Goal: Information Seeking & Learning: Understand process/instructions

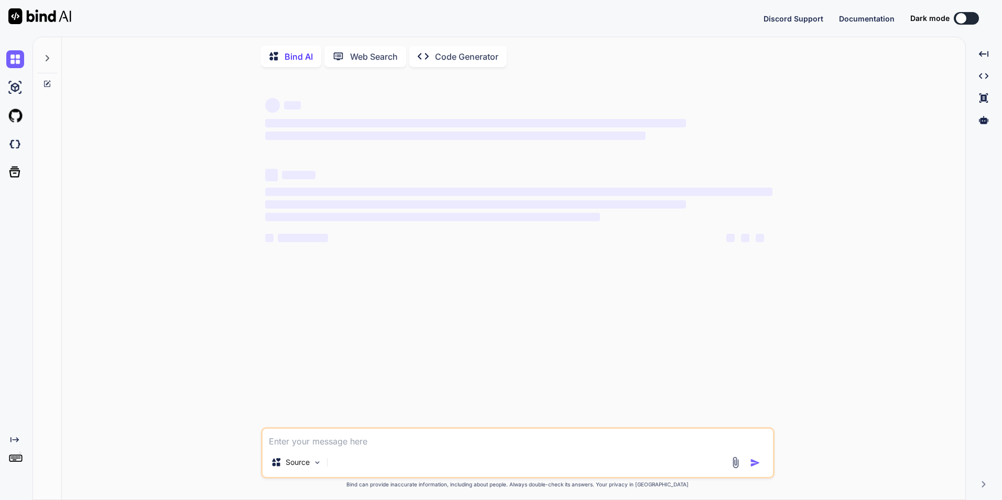
type textarea "x"
type textarea "//delete user detail by id. async deleteUserById(id: string): Promise<User | nu…"
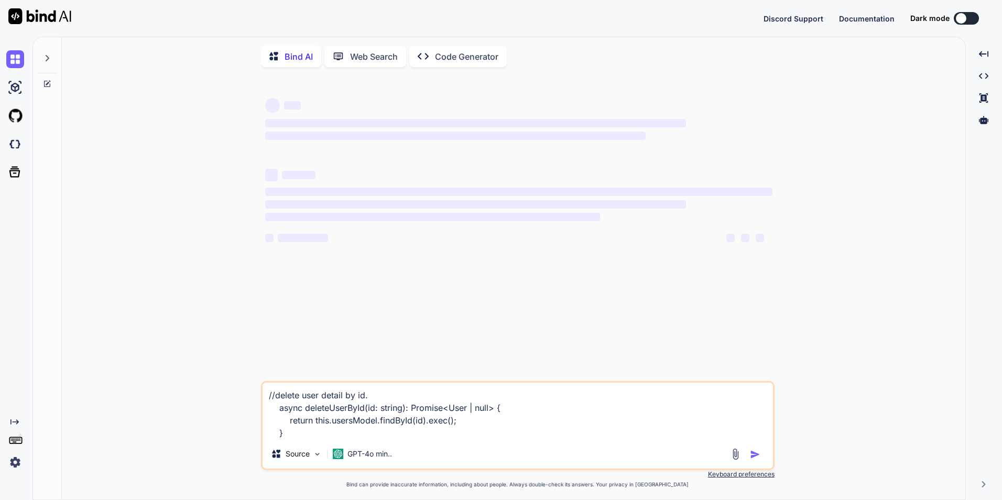
type textarea "x"
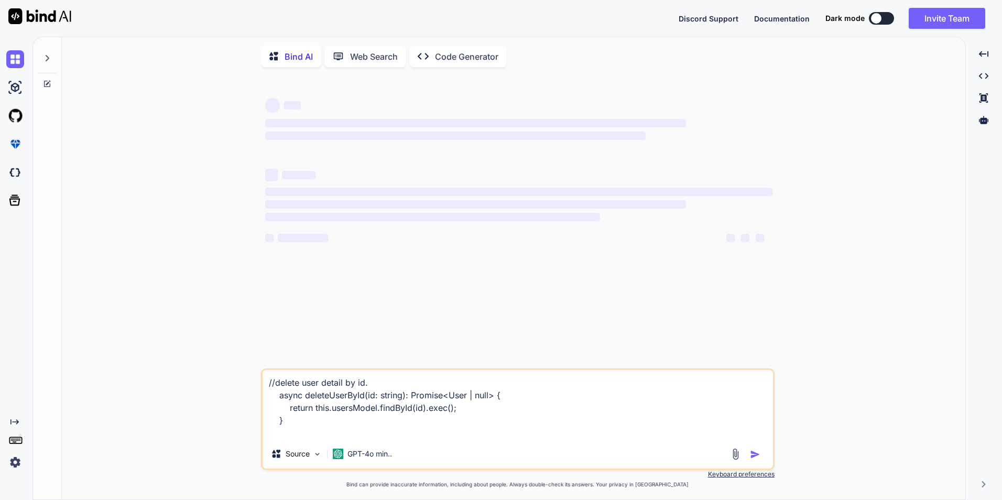
type textarea "//delete user detail by id. async deleteUserById(id: string): Promise<User | nu…"
type textarea "x"
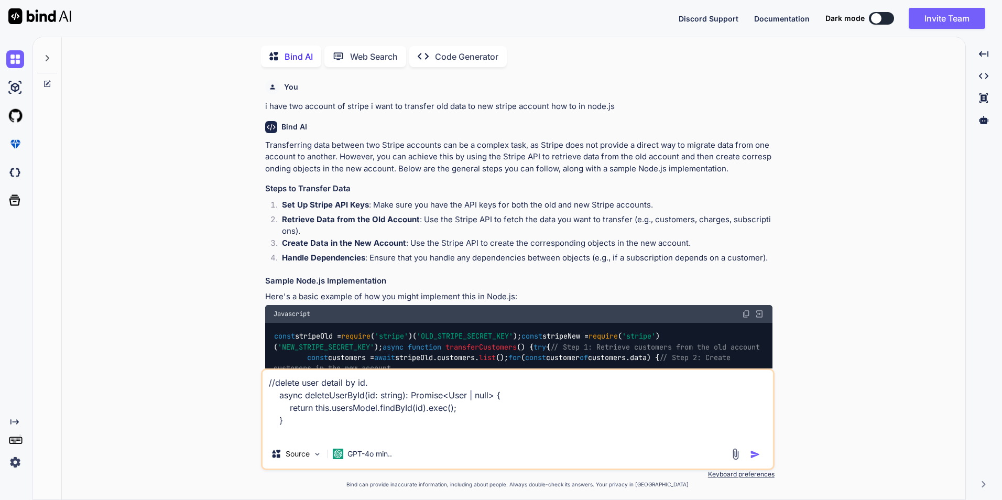
scroll to position [4, 0]
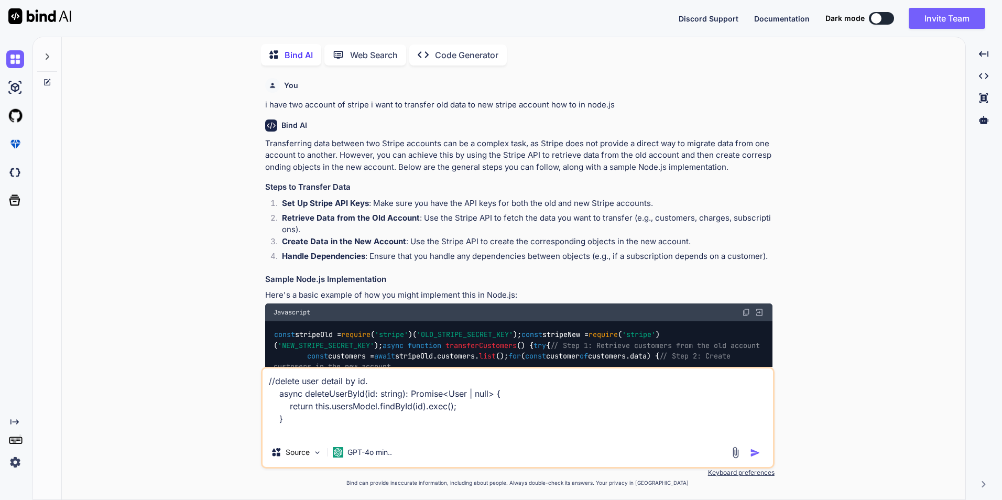
type textarea "//delete user detail by id. async deleteUserById(id: string): Promise<User | nu…"
type textarea "x"
type textarea "//delete user detail by id. async deleteUserById(id: string): Promise<User | nu…"
type textarea "x"
type textarea "//delete user detail by id. async deleteUserById(id: string): Promise<User | nu…"
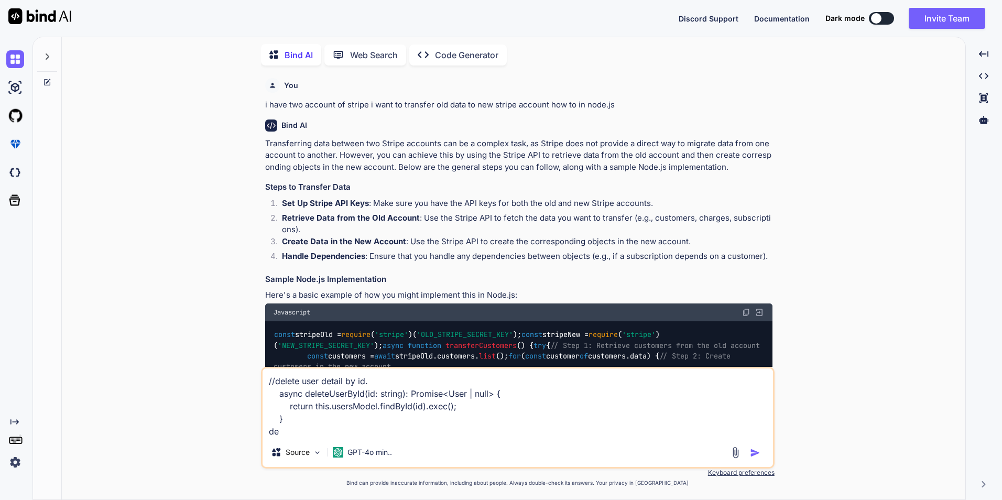
type textarea "x"
type textarea "//delete user detail by id. async deleteUserById(id: string): Promise<User | nu…"
type textarea "x"
type textarea "//delete user detail by id. async deleteUserById(id: string): Promise<User | nu…"
type textarea "x"
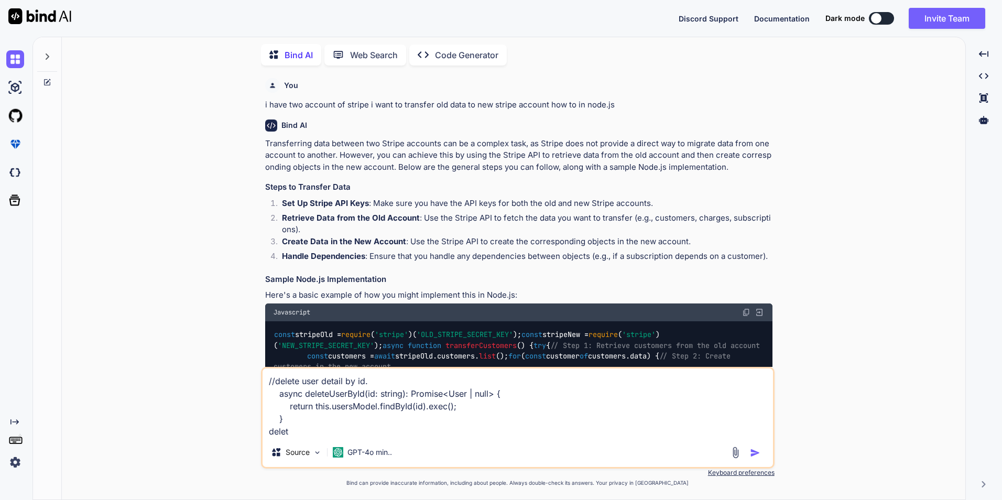
type textarea "//delete user detail by id. async deleteUserById(id: string): Promise<User | nu…"
type textarea "x"
type textarea "//delete user detail by id. async deleteUserById(id: string): Promise<User | nu…"
type textarea "x"
type textarea "//delete user detail by id. async deleteUserById(id: string): Promise<User | nu…"
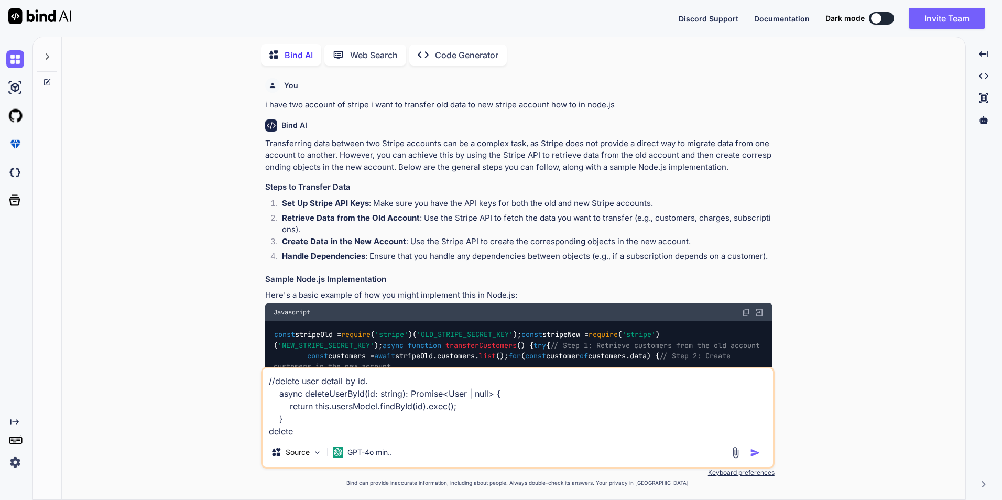
type textarea "x"
type textarea "//delete user detail by id. async deleteUserById(id: string): Promise<User | nu…"
type textarea "x"
type textarea "//delete user detail by id. async deleteUserById(id: string): Promise<User | nu…"
type textarea "x"
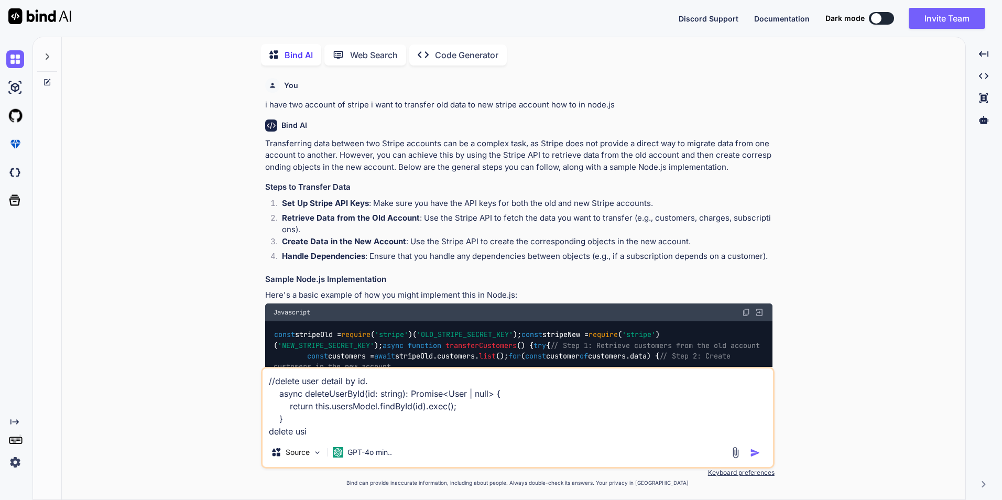
type textarea "//delete user detail by id. async deleteUserById(id: string): Promise<User | nu…"
type textarea "x"
type textarea "//delete user detail by id. async deleteUserById(id: string): Promise<User | nu…"
type textarea "x"
type textarea "//delete user detail by id. async deleteUserById(id: string): Promise<User | nu…"
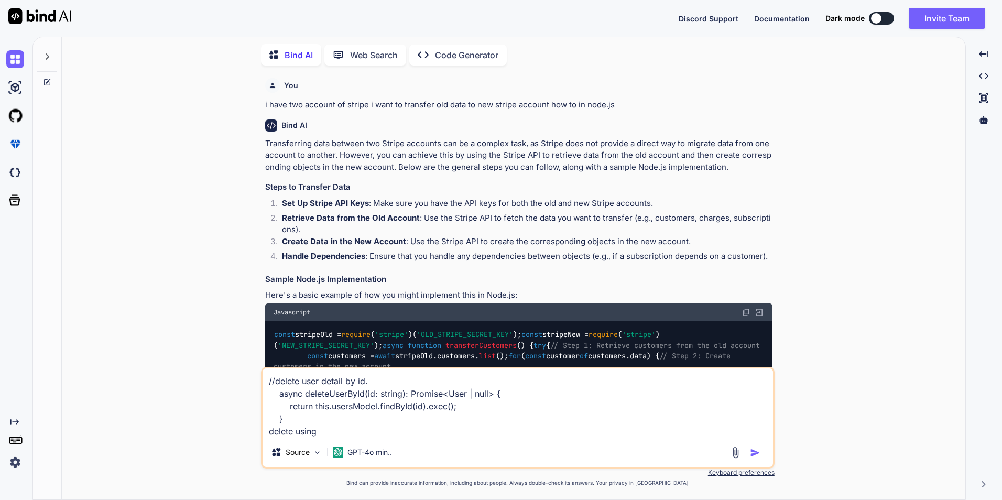
type textarea "x"
type textarea "//delete user detail by id. async deleteUserById(id: string): Promise<User | nu…"
type textarea "x"
type textarea "//delete user detail by id. async deleteUserById(id: string): Promise<User | nu…"
type textarea "x"
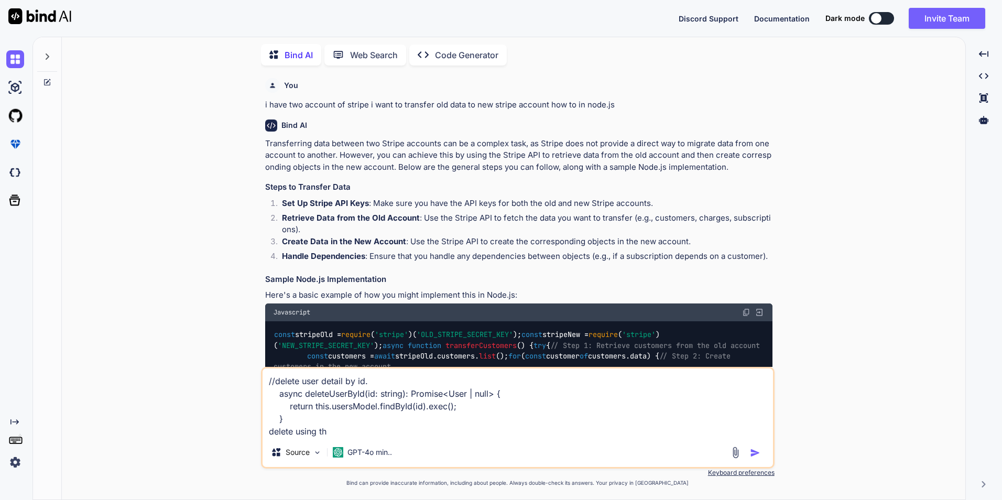
type textarea "//delete user detail by id. async deleteUserById(id: string): Promise<User | nu…"
type textarea "x"
type textarea "//delete user detail by id. async deleteUserById(id: string): Promise<User | nu…"
type textarea "x"
type textarea "//delete user detail by id. async deleteUserById(id: string): Promise<User | nu…"
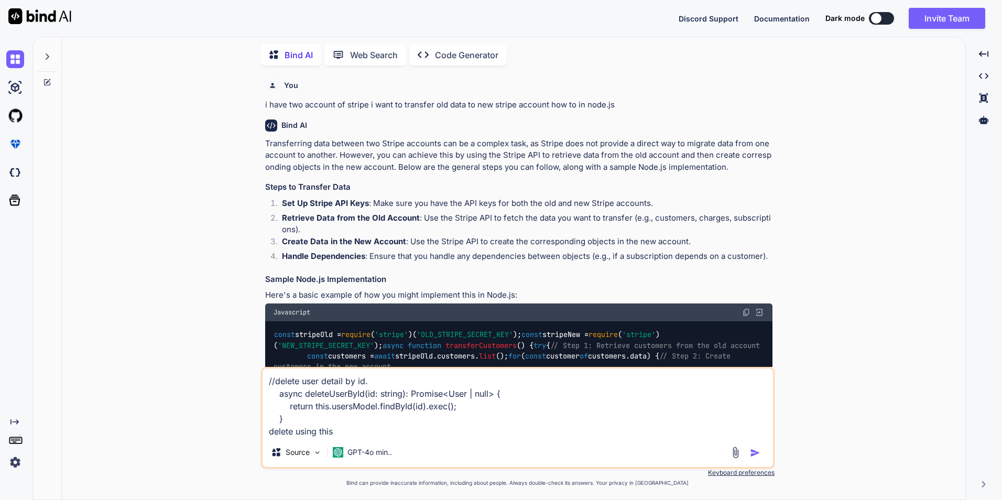
type textarea "x"
type textarea "//delete user detail by id. async deleteUserById(id: string): Promise<User | nu…"
type textarea "x"
type textarea "//delete user detail by id. async deleteUserById(id: string): Promise<User | nu…"
type textarea "x"
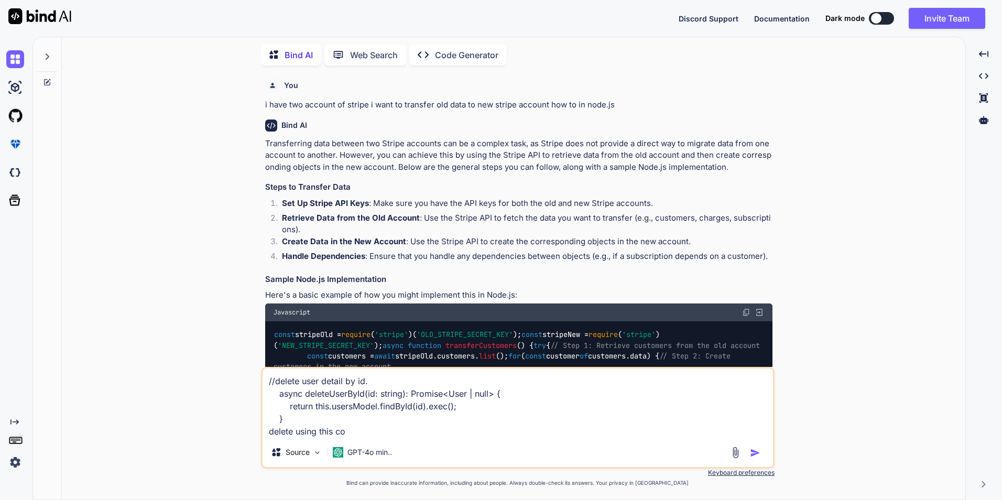
type textarea "//delete user detail by id. async deleteUserById(id: string): Promise<User | nu…"
type textarea "x"
type textarea "//delete user detail by id. async deleteUserById(id: string): Promise<User | nu…"
type textarea "x"
type textarea "//delete user detail by id. async deleteUserById(id: string): Promise<User | nu…"
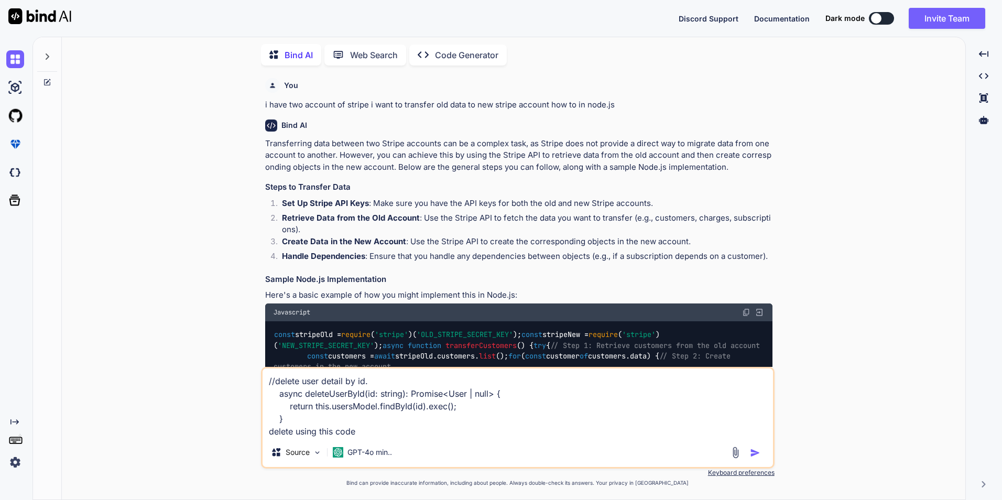
type textarea "x"
type textarea "//delete user detail by id. async deleteUserById(id: string): Promise<User | nu…"
type textarea "x"
type textarea "//delete user detail by id. async deleteUserById(id: string): Promise<User | nu…"
type textarea "x"
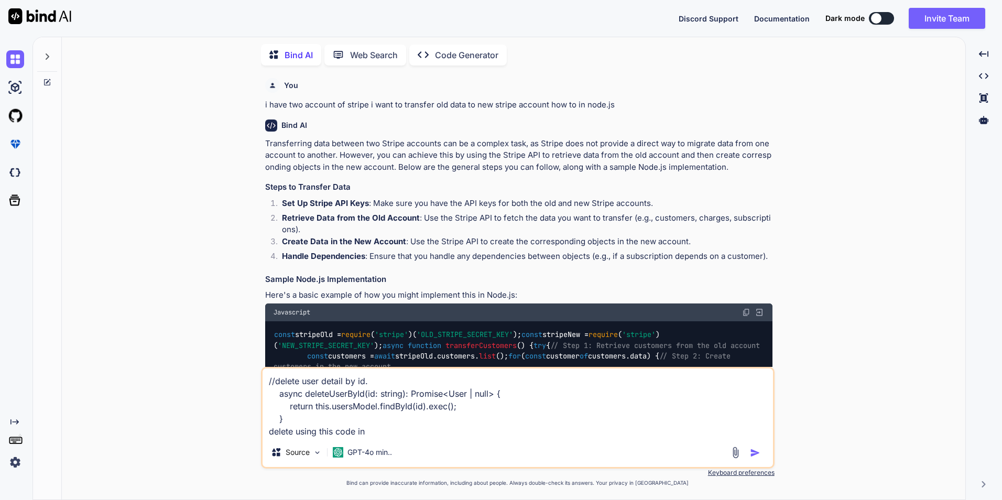
type textarea "//delete user detail by id. async deleteUserById(id: string): Promise<User | nu…"
type textarea "x"
type textarea "//delete user detail by id. async deleteUserById(id: string): Promise<User | nu…"
type textarea "x"
type textarea "//delete user detail by id. async deleteUserById(id: string): Promise<User | nu…"
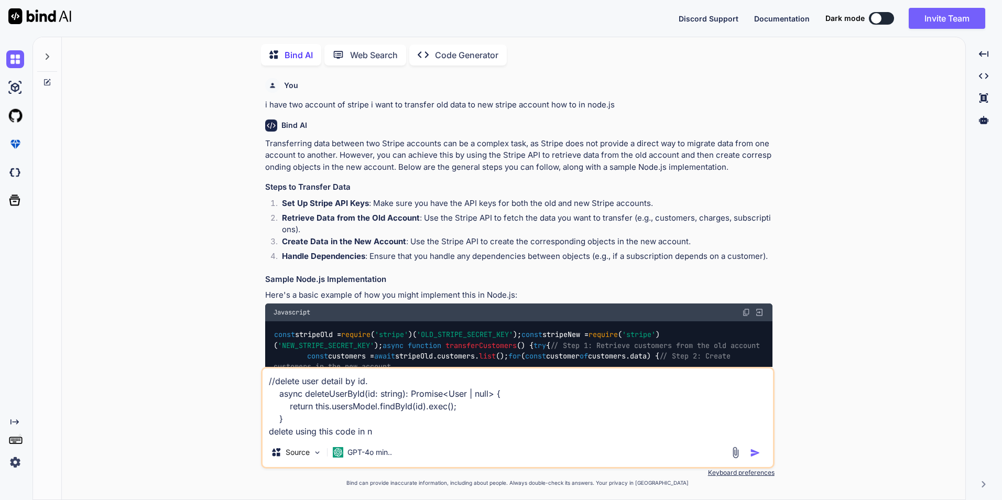
type textarea "x"
type textarea "//delete user detail by id. async deleteUserById(id: string): Promise<User | nu…"
type textarea "x"
type textarea "//delete user detail by id. async deleteUserById(id: string): Promise<User | nu…"
type textarea "x"
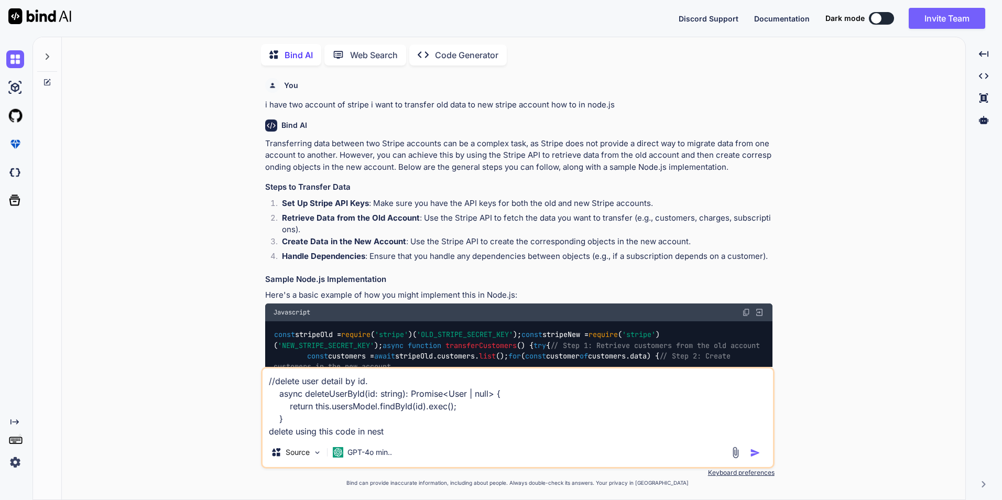
type textarea "//delete user detail by id. async deleteUserById(id: string): Promise<User | nu…"
type textarea "x"
type textarea "//delete user detail by id. async deleteUserById(id: string): Promise<User | nu…"
type textarea "x"
type textarea "//delete user detail by id. async deleteUserById(id: string): Promise<User | nu…"
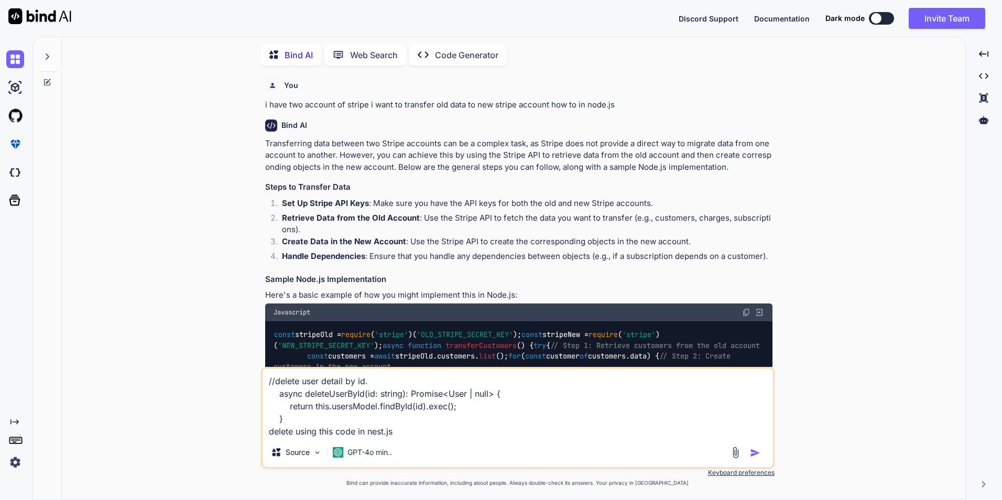
type textarea "x"
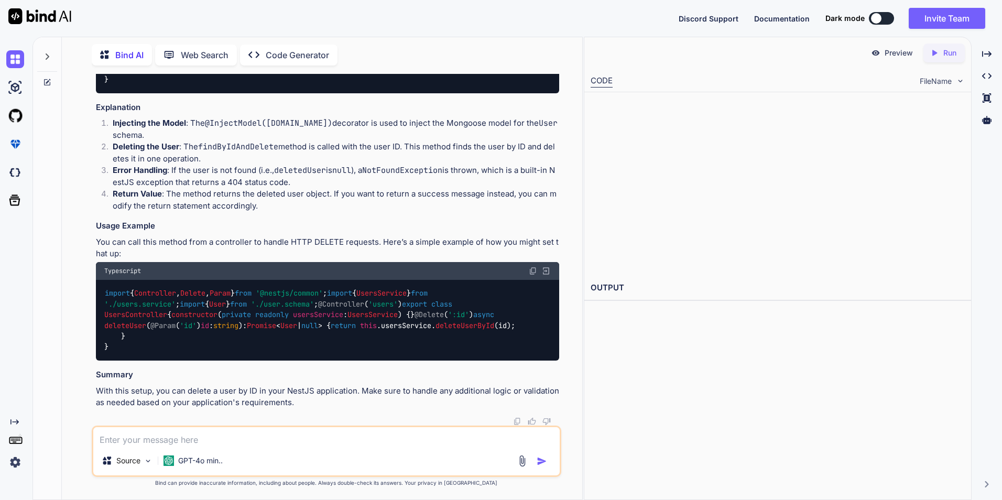
scroll to position [1090, 0]
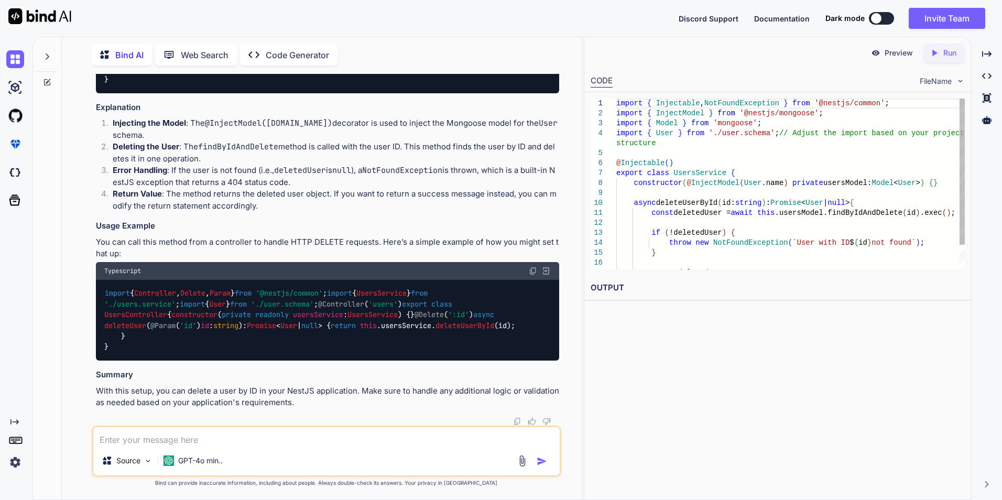
type textarea "x"
drag, startPoint x: 122, startPoint y: 222, endPoint x: 194, endPoint y: 313, distance: 116.7
click at [194, 93] on div "import { Injectable , NotFoundException } from '@nestjs/common' ; import { Inje…" at bounding box center [327, 26] width 463 height 134
copy code "async deleteUserById ( id : string ): Promise < User | null > { const deletedUs…"
click at [398, 93] on div "import { Injectable , NotFoundException } from '@nestjs/common' ; import { Inje…" at bounding box center [327, 26] width 463 height 134
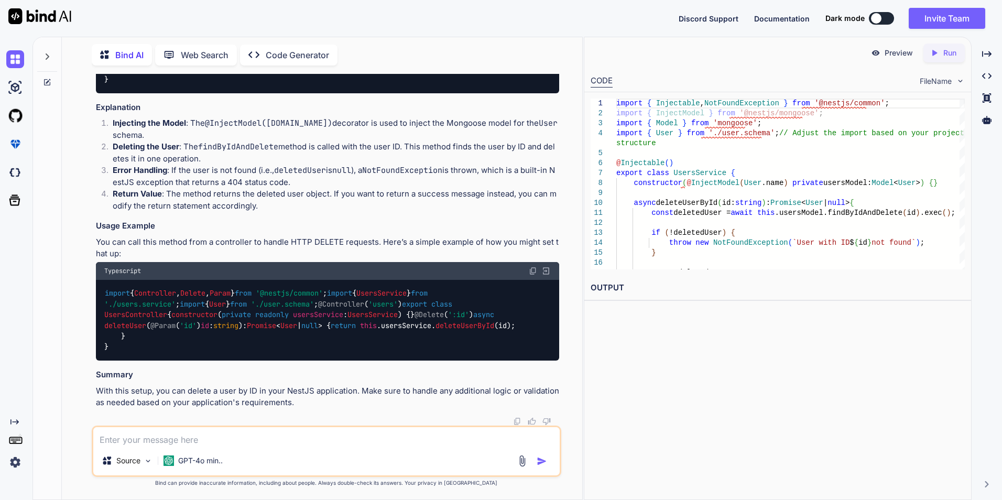
scroll to position [1405, 0]
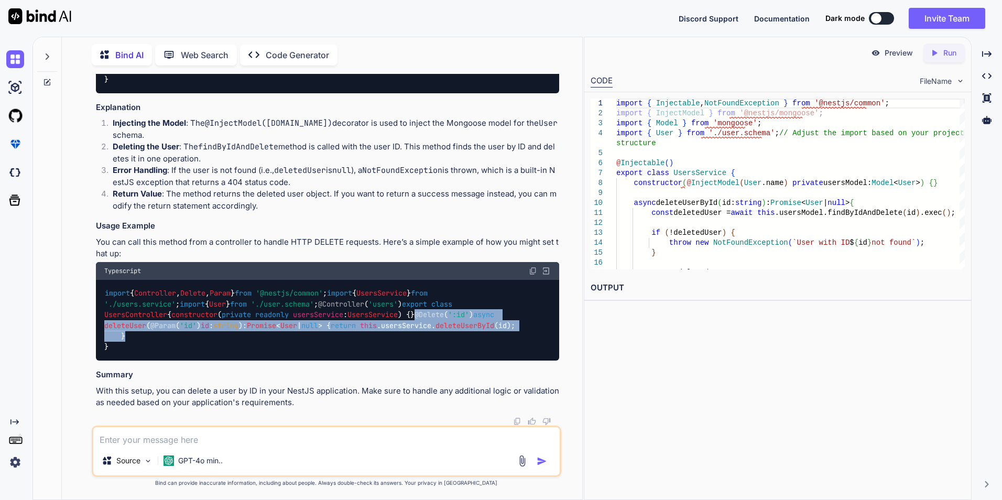
drag, startPoint x: 121, startPoint y: 302, endPoint x: 148, endPoint y: 334, distance: 42.4
click at [148, 334] on div "import { Controller , Delete , Param } from '@nestjs/common' ; import { UsersSe…" at bounding box center [327, 320] width 463 height 81
copy code "@Delete ( ':id' ) async deleteUser ( @Param ( 'id' ) id : string ): Promise < U…"
click at [486, 315] on div "import { Controller , Delete , Param } from '@nestjs/common' ; import { UsersSe…" at bounding box center [327, 320] width 463 height 81
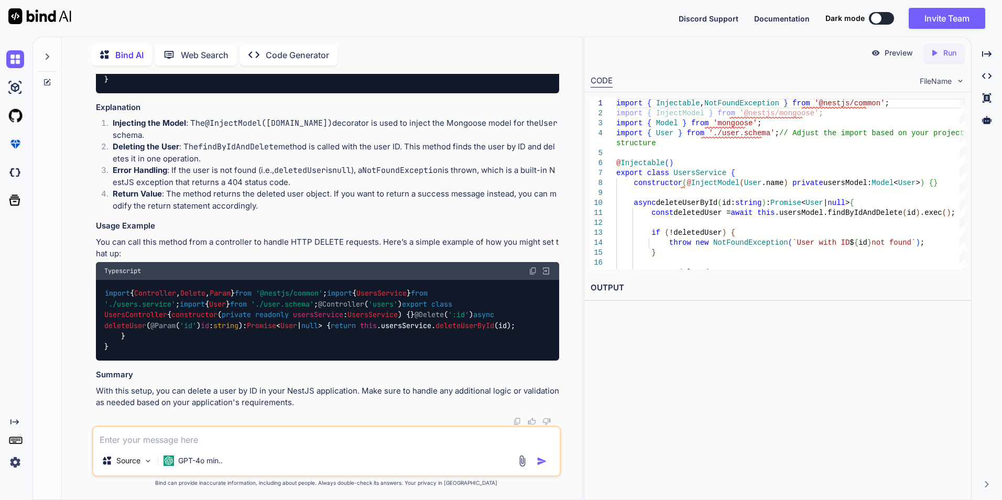
click at [231, 440] on textarea at bounding box center [326, 436] width 466 height 19
paste textarea "async deleteUserById(id: string): Promise<User | null> { const deletedUser = aw…"
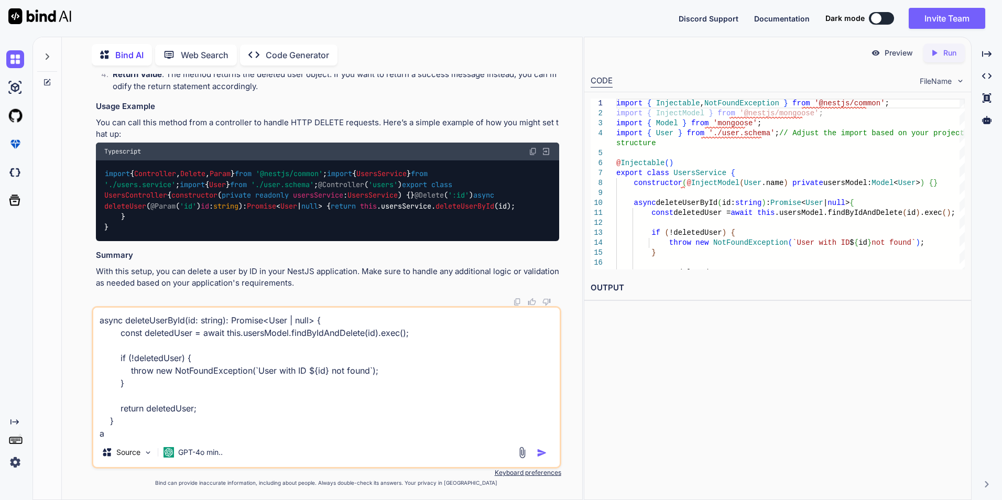
scroll to position [1, 0]
type textarea "async deleteUserById(id: string): Promise<User | null> { const deletedUser = aw…"
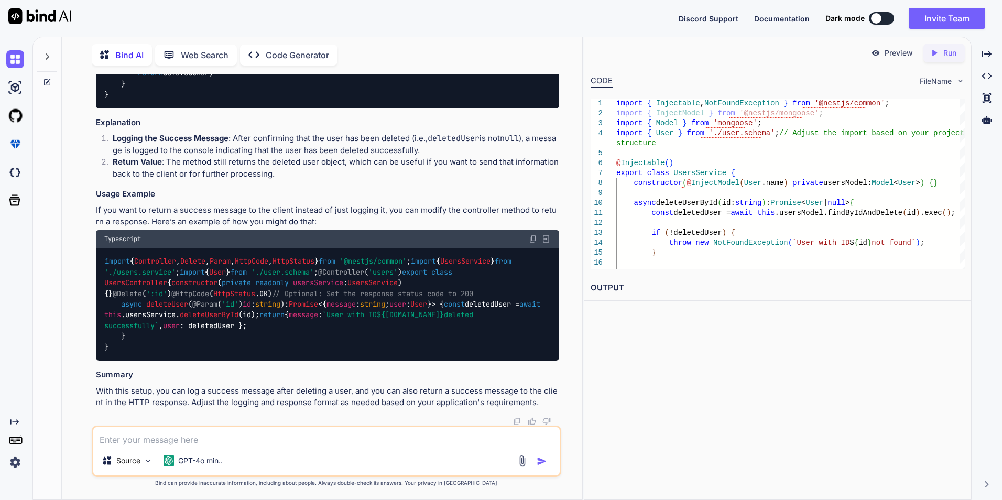
scroll to position [1917, 0]
drag, startPoint x: 491, startPoint y: 264, endPoint x: 138, endPoint y: 262, distance: 353.7
click at [138, 108] on div "import { Injectable , NotFoundException } from '@nestjs/common' ; import { Inje…" at bounding box center [327, 35] width 463 height 145
copy code "console . log ( `User with ID ${id} deleted successfully` ); // Print success m…"
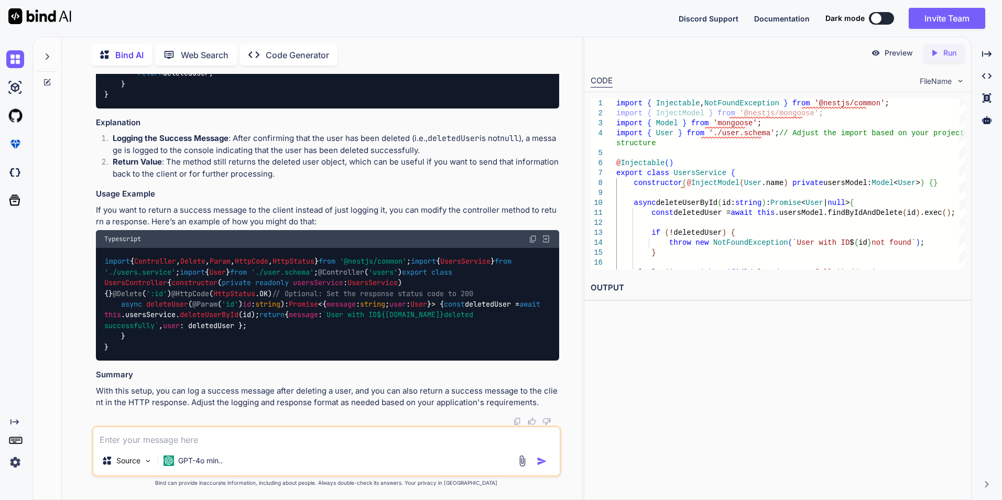
click at [310, 343] on div "import { Controller , Delete , Param , HttpCode , HttpStatus } from '@nestjs/co…" at bounding box center [327, 304] width 463 height 113
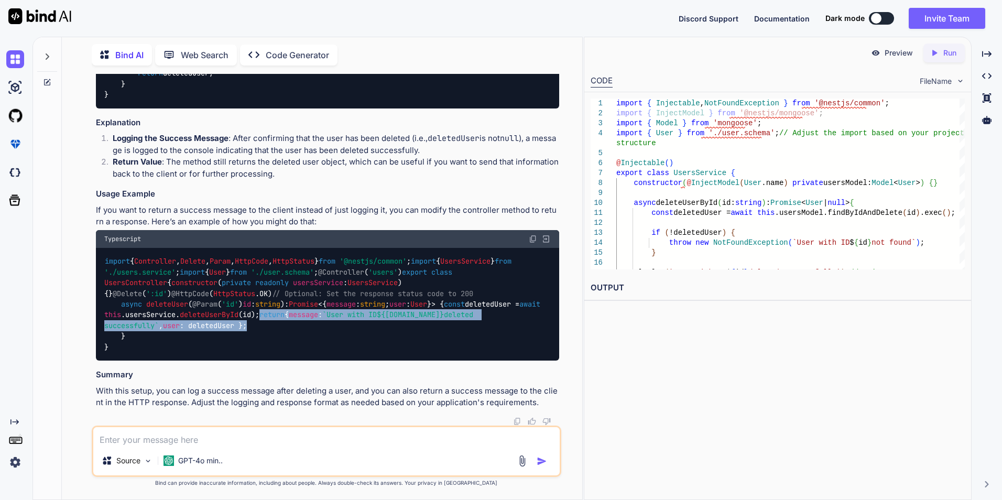
drag, startPoint x: 541, startPoint y: 325, endPoint x: 140, endPoint y: 327, distance: 401.3
click at [140, 327] on div "import { Controller , Delete , Param , HttpCode , HttpStatus } from '@nestjs/co…" at bounding box center [327, 304] width 463 height 113
copy code "return { message : `User with ID ${[DOMAIN_NAME]} deleted successfully` , user …"
click at [329, 331] on div "import { Controller , Delete , Param , HttpCode , HttpStatus } from '@nestjs/co…" at bounding box center [327, 304] width 463 height 113
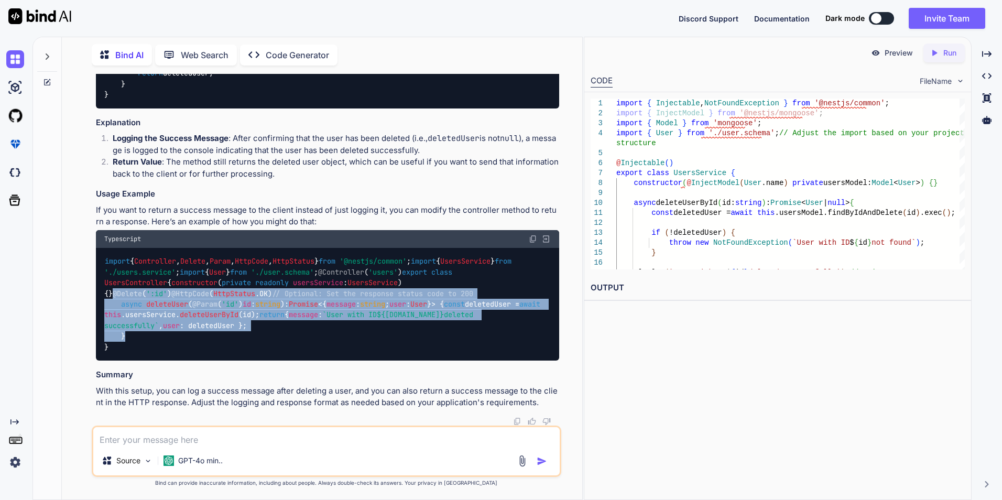
drag, startPoint x: 120, startPoint y: 281, endPoint x: 171, endPoint y: 334, distance: 73.4
click at [171, 334] on div "import { Controller , Delete , Param , HttpCode , HttpStatus } from '@nestjs/co…" at bounding box center [327, 304] width 463 height 113
copy code "@Delete ( ':id' ) @HttpCode ( HttpStatus . OK ) // Optional: Set the response s…"
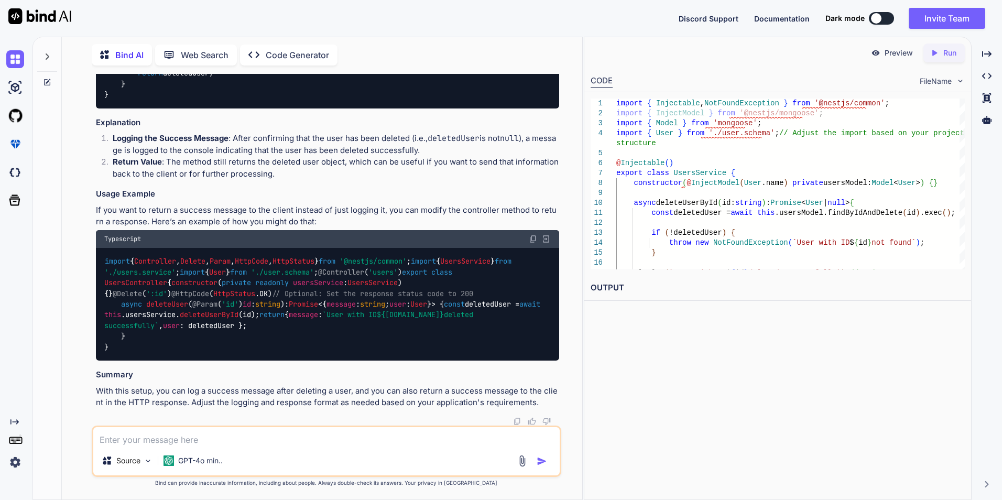
click at [446, 249] on div "import { Controller , Delete , Param , HttpCode , HttpStatus } from '@nestjs/co…" at bounding box center [327, 304] width 463 height 113
drag, startPoint x: 522, startPoint y: 324, endPoint x: 452, endPoint y: 324, distance: 70.7
click at [452, 324] on code "import { Controller , Delete , Param , HttpCode , HttpStatus } from '@nestjs/co…" at bounding box center [324, 304] width 440 height 96
copy code "user : deletedUser"
click at [161, 435] on textarea at bounding box center [326, 436] width 466 height 19
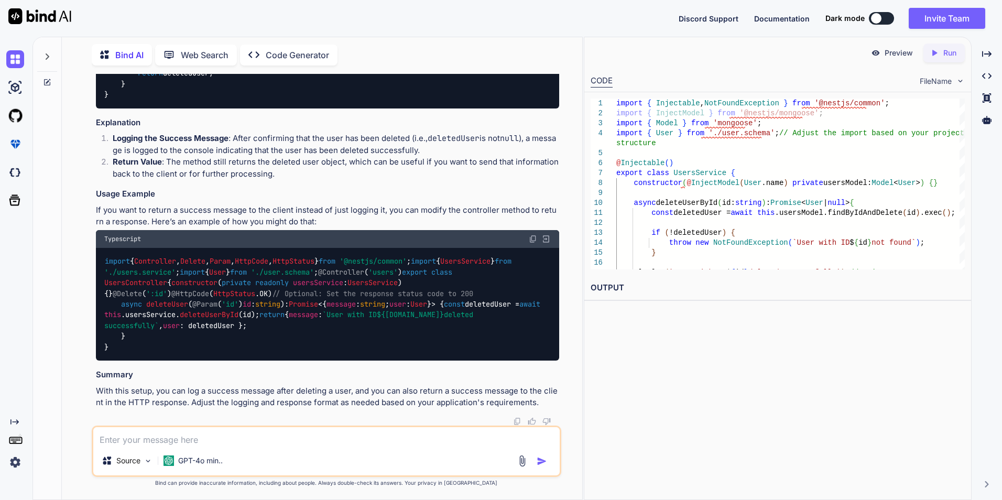
paste textarea "Type 'User | null' is not assignable to type 'User'. Type 'null' is not assigna…"
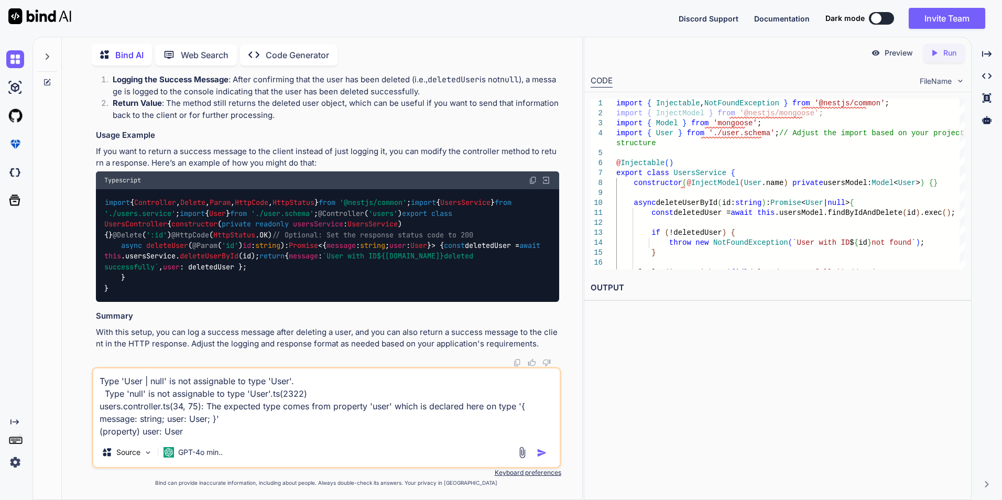
type textarea "Type 'User | null' is not assignable to type 'User'. Type 'null' is not assigna…"
click at [542, 453] on img "button" at bounding box center [542, 452] width 10 height 10
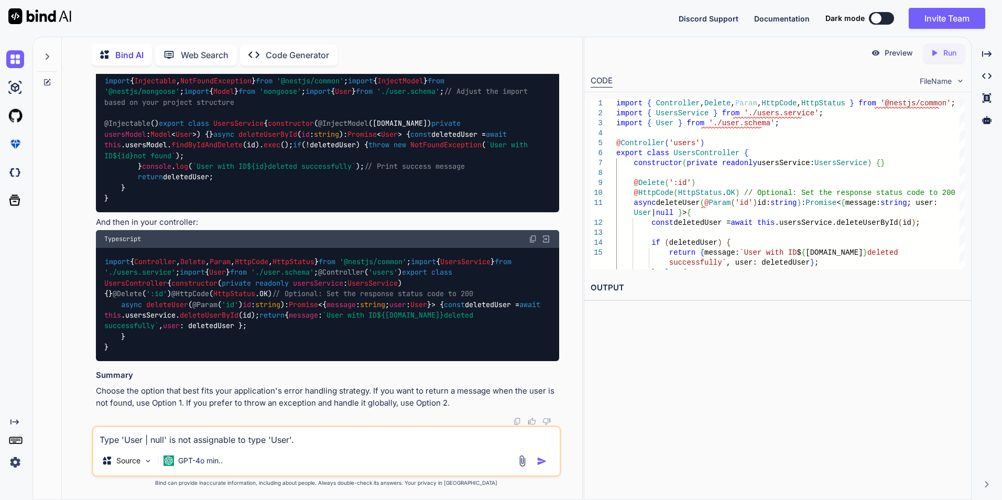
scroll to position [2669, 0]
drag, startPoint x: 138, startPoint y: 281, endPoint x: 169, endPoint y: 336, distance: 63.4
copy code "if (deletedUser) { return { message : `User with ID ${[DOMAIN_NAME]} deleted su…"
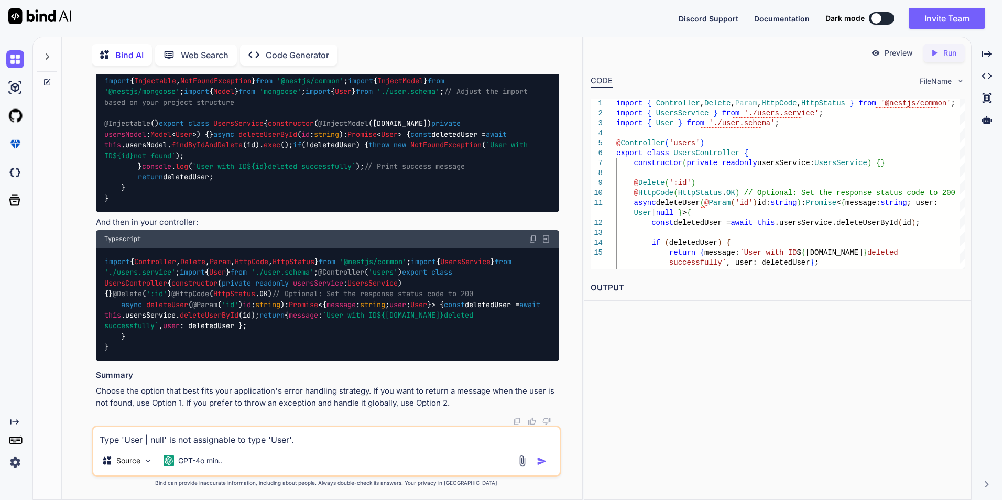
scroll to position [2983, 0]
drag, startPoint x: 319, startPoint y: 236, endPoint x: 302, endPoint y: 233, distance: 17.0
click at [302, 204] on code "import { Injectable , NotFoundException } from '@nestjs/common' ; import { Inje…" at bounding box center [318, 139] width 428 height 128
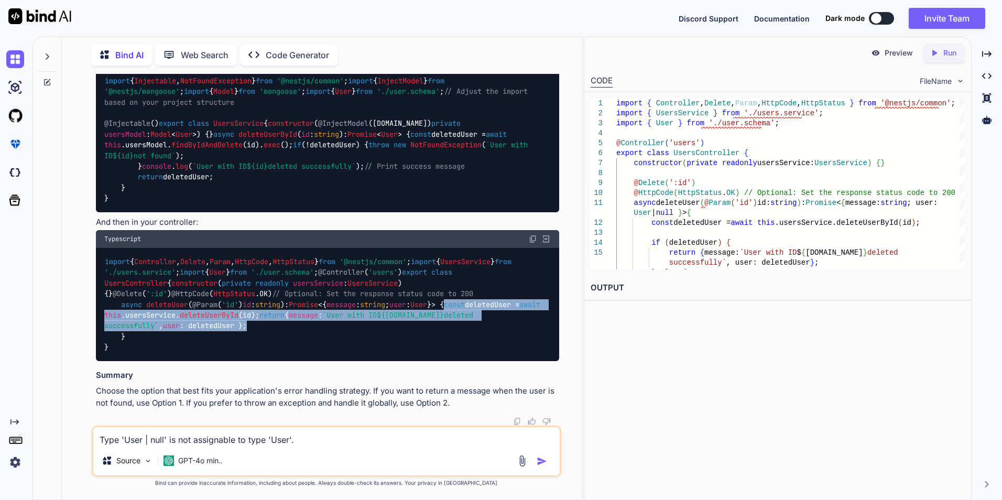
drag, startPoint x: 541, startPoint y: 324, endPoint x: 137, endPoint y: 319, distance: 403.5
click at [137, 319] on div "import { Controller , Delete , Param , HttpCode , HttpStatus } from '@nestjs/co…" at bounding box center [327, 304] width 463 height 113
copy code "const deletedUser = await this . usersService . deleteUserById (id); return { m…"
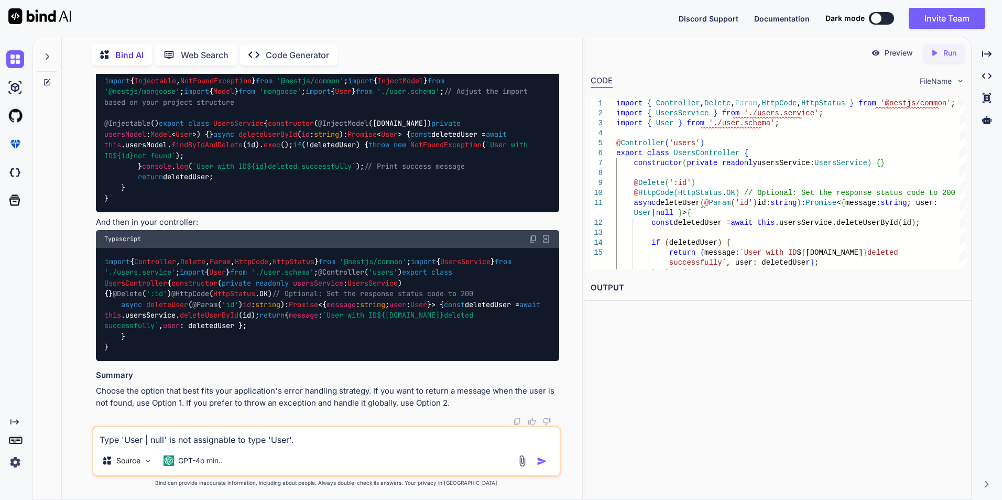
click at [448, 212] on div "import { Injectable , NotFoundException } from '@nestjs/common' ; import { Inje…" at bounding box center [327, 139] width 463 height 145
drag, startPoint x: 490, startPoint y: 258, endPoint x: 141, endPoint y: 253, distance: 349.0
click at [141, 212] on div "import { Injectable , NotFoundException } from '@nestjs/common' ; import { Inje…" at bounding box center [327, 139] width 463 height 145
copy code "console . log ( `User with ID ${id} deleted successfully` ); // Print success m…"
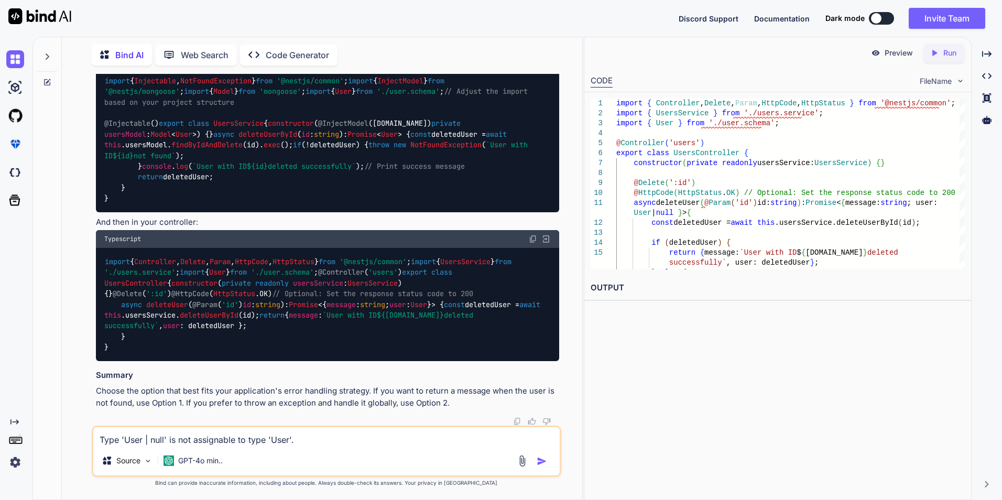
click at [355, 212] on div "import { Injectable , NotFoundException } from '@nestjs/common' ; import { Inje…" at bounding box center [327, 139] width 463 height 145
drag, startPoint x: 414, startPoint y: 315, endPoint x: 139, endPoint y: 312, distance: 274.6
click at [139, 312] on div "import { Controller , Delete , Param , HttpCode , HttpStatus } from '@nestjs/co…" at bounding box center [327, 304] width 463 height 113
copy code "const deletedUser = await this . usersService . deleteUserById (id);"
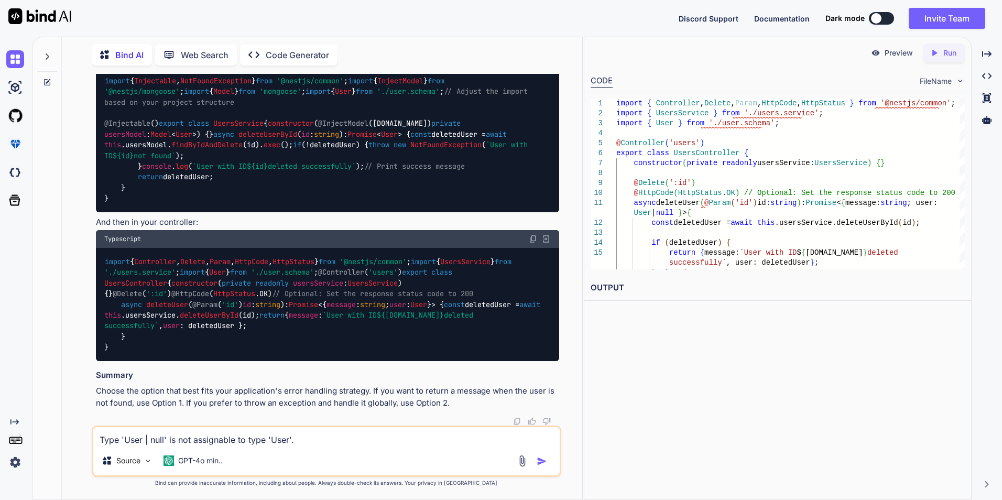
click at [145, 439] on textarea "Type 'User | null' is not assignable to type 'User'. Type 'null' is not assigna…" at bounding box center [326, 436] width 466 height 19
paste textarea "@Delete(':id') async deleteUser(@Param('id') id: string): Promise<{ message: st…"
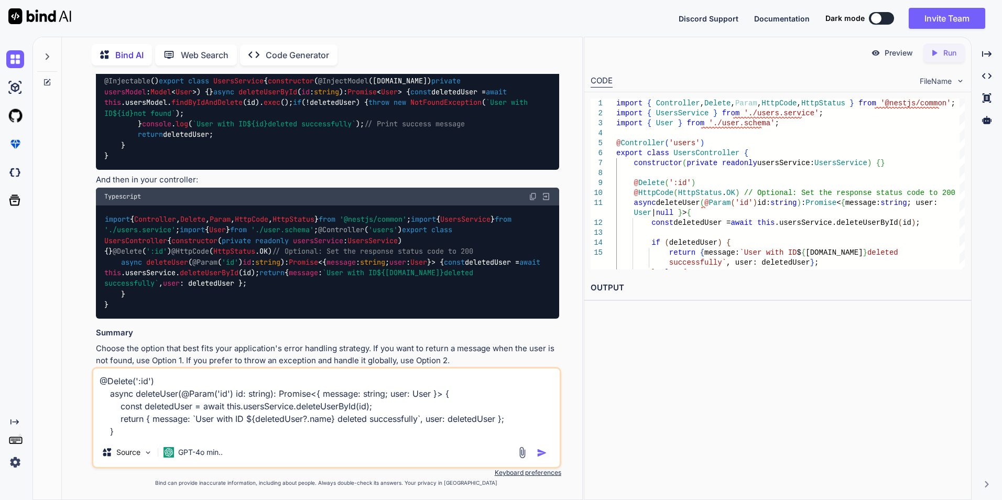
scroll to position [2407, 0]
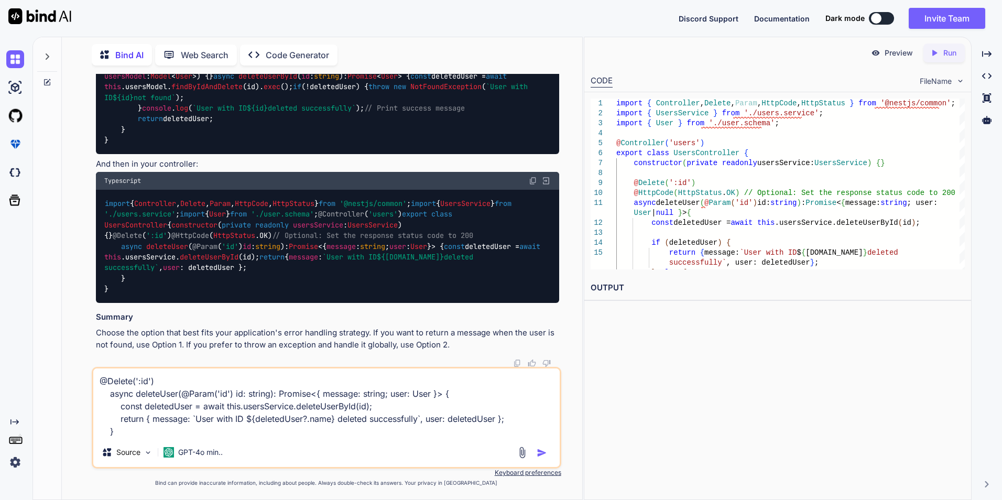
drag, startPoint x: 97, startPoint y: 228, endPoint x: 142, endPoint y: 252, distance: 50.4
drag, startPoint x: 142, startPoint y: 252, endPoint x: 148, endPoint y: 252, distance: 5.8
drag, startPoint x: 147, startPoint y: 252, endPoint x: 96, endPoint y: 234, distance: 54.0
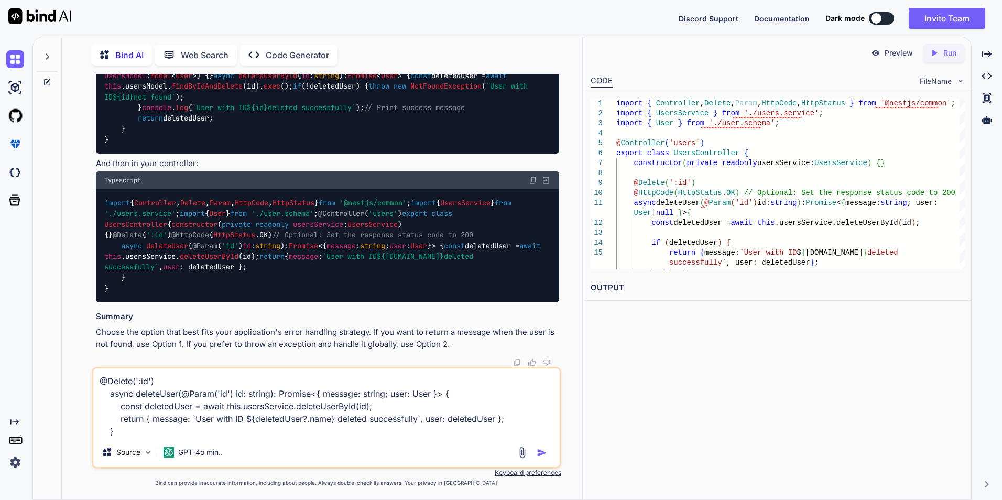
scroll to position [2564, 0]
click at [123, 433] on textarea "@Delete(':id') async deleteUser(@Param('id') id: string): Promise<{ message: st…" at bounding box center [326, 402] width 466 height 69
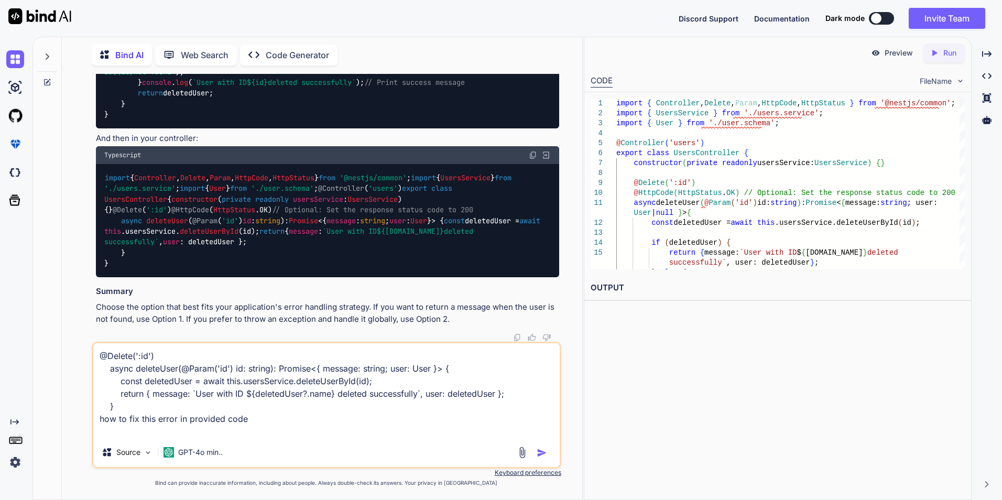
paste textarea "Type 'User | null' is not assignable to type 'User'. Type 'null' is not assigna…"
type textarea "@Delete(':id') async deleteUser(@Param('id') id: string): Promise<{ message: st…"
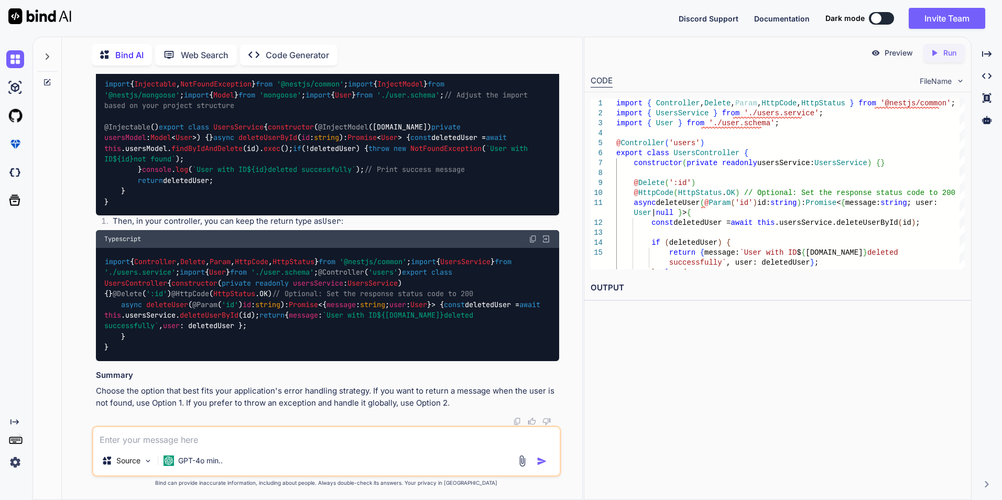
scroll to position [4007, 0]
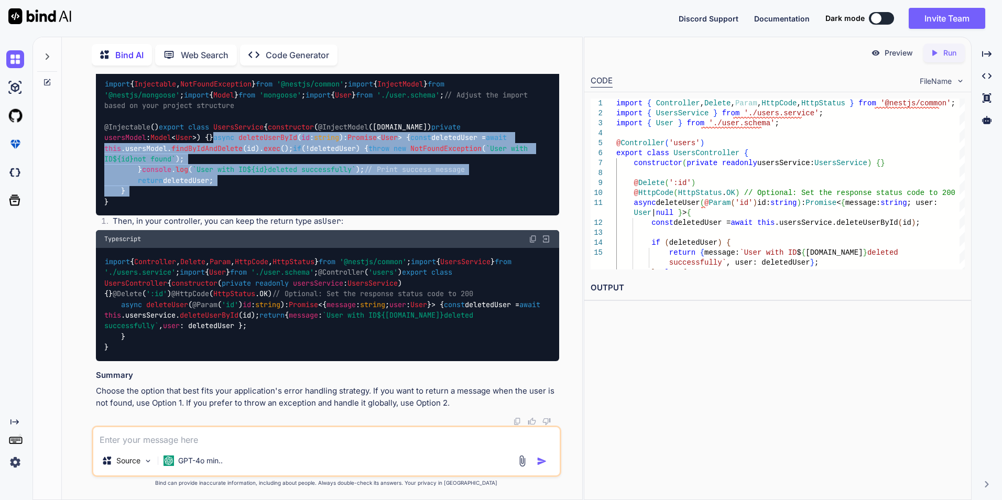
drag, startPoint x: 122, startPoint y: 264, endPoint x: 172, endPoint y: 355, distance: 104.4
click at [172, 216] on div "import { Injectable , NotFoundException } from '@nestjs/common' ; import { Inje…" at bounding box center [327, 143] width 463 height 145
click at [517, 216] on div "import { Injectable , NotFoundException } from '@nestjs/common' ; import { Inje…" at bounding box center [327, 143] width 463 height 145
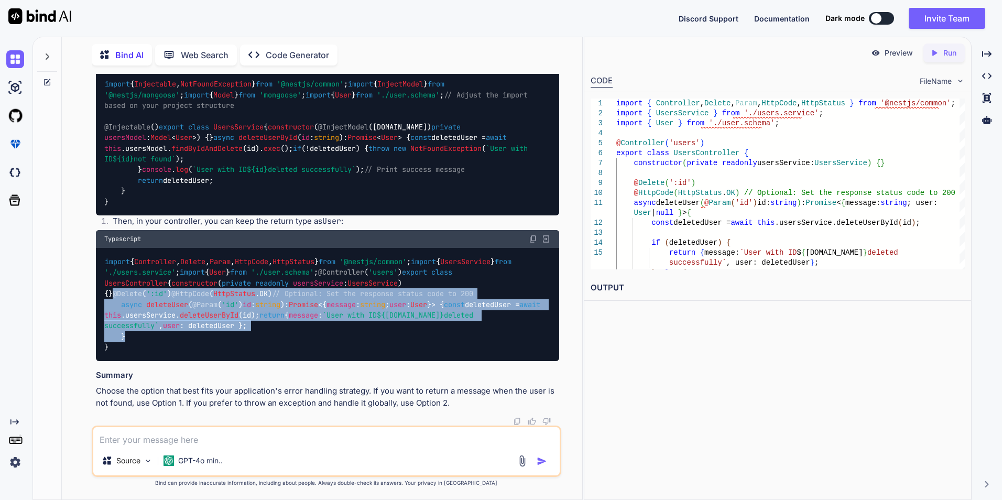
drag, startPoint x: 121, startPoint y: 281, endPoint x: 157, endPoint y: 333, distance: 62.8
click at [157, 333] on div "import { Controller , Delete , Param , HttpCode , HttpStatus } from '@nestjs/co…" at bounding box center [327, 304] width 463 height 113
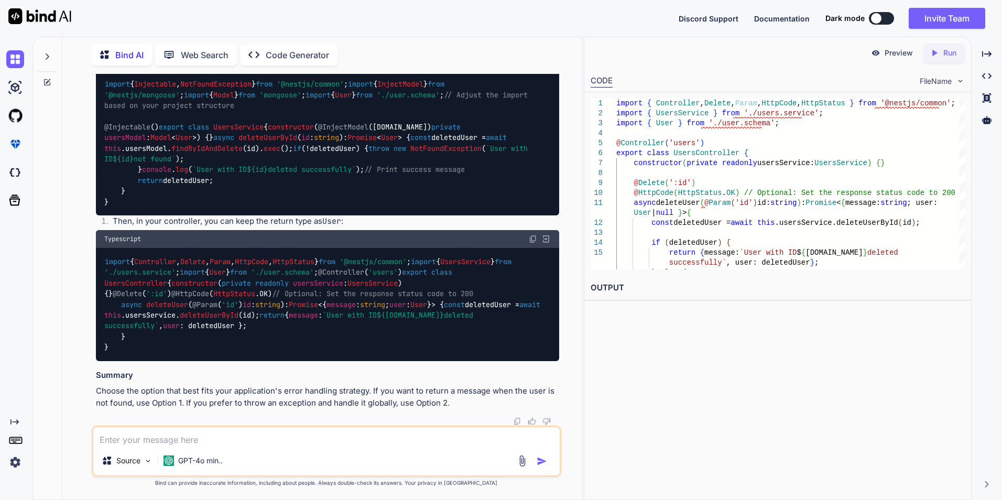
click at [433, 252] on div "import { Controller , Delete , Param , HttpCode , HttpStatus } from '@nestjs/co…" at bounding box center [327, 304] width 463 height 113
click at [168, 440] on textarea at bounding box center [326, 436] width 466 height 19
paste textarea "@Post() async addUser(@Body() data: Partial<User>){ return this.usersService.Cr…"
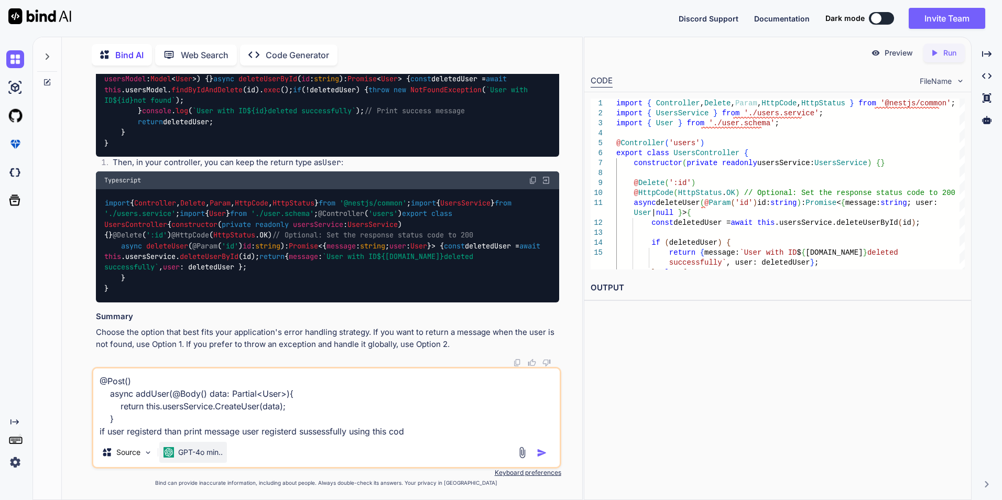
type textarea "@Post() async addUser(@Body() data: Partial<User>){ return this.usersService.Cr…"
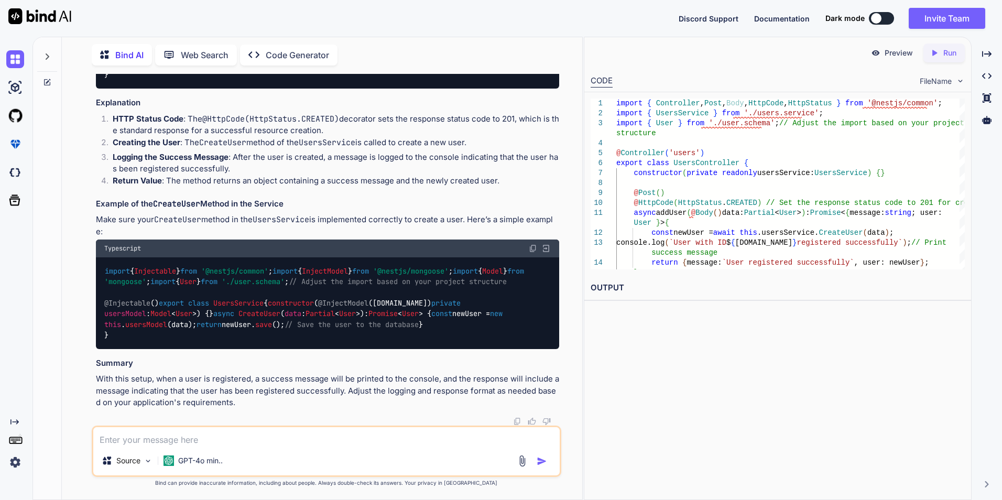
scroll to position [4718, 0]
drag, startPoint x: 120, startPoint y: 186, endPoint x: 158, endPoint y: 250, distance: 74.2
click at [158, 89] on div "import { Controller , Post , Body , HttpCode , HttpStatus } from '@nestjs/commo…" at bounding box center [327, 21] width 463 height 134
click at [351, 276] on div "To print a message indicating that the user has been registered successfully af…" at bounding box center [327, 148] width 463 height 520
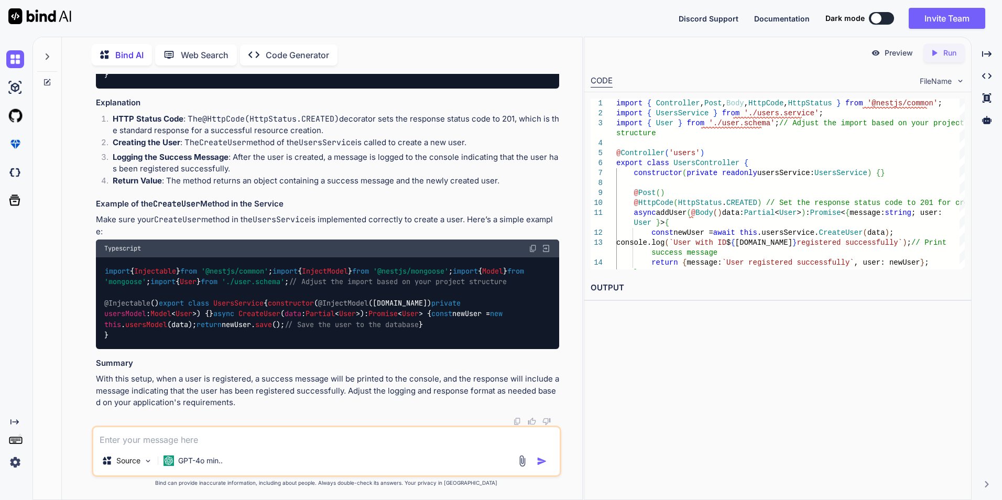
drag, startPoint x: 438, startPoint y: 233, endPoint x: 229, endPoint y: 232, distance: 208.5
click at [155, 435] on textarea at bounding box center [326, 436] width 466 height 19
paste textarea "@Get() async getUsers(){ return this.usersService.getAllUsers(); }"
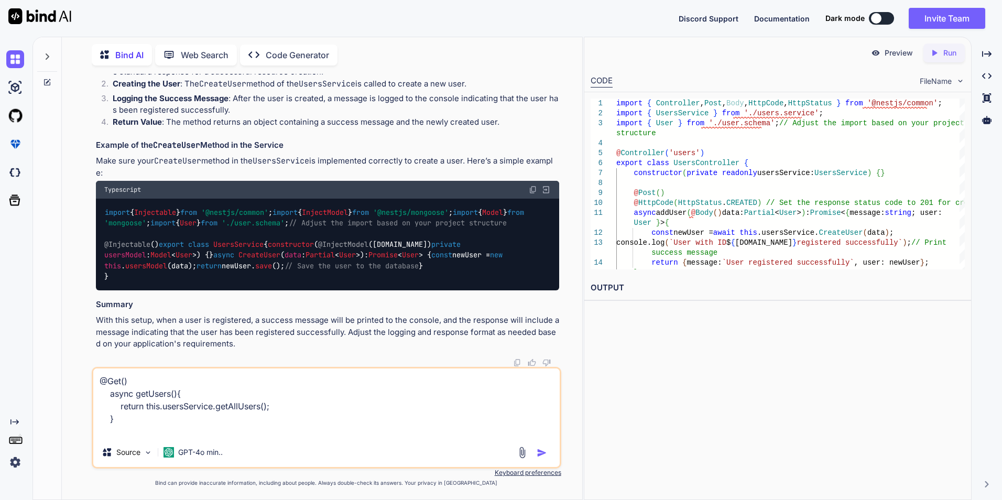
scroll to position [4561, 0]
drag, startPoint x: 465, startPoint y: 134, endPoint x: 479, endPoint y: 144, distance: 17.6
click at [112, 430] on textarea "@Get() async getUsers(){ return this.usersService.getAllUsers(); }" at bounding box center [326, 402] width 466 height 69
paste textarea "if user registerd than print message user registerd sussessfully using this code"
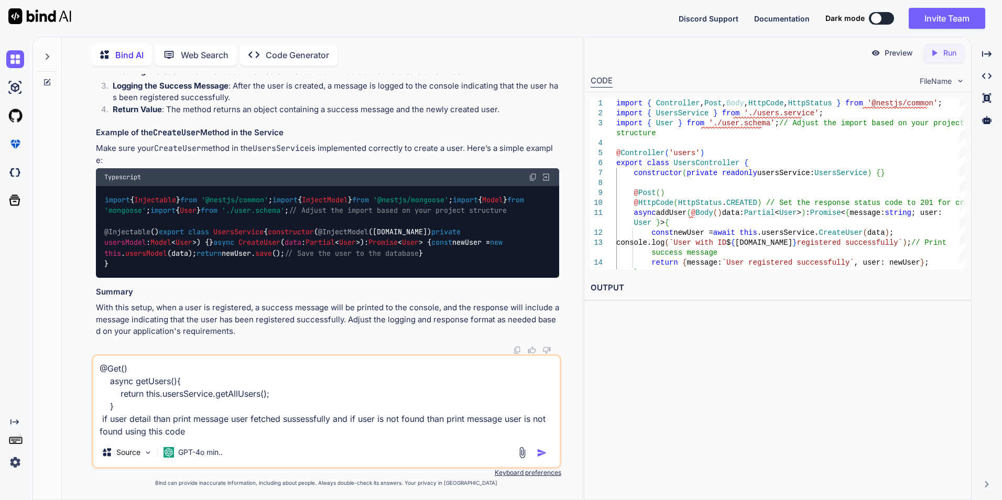
type textarea "@Get() async getUsers(){ return this.usersService.getAllUsers(); } if user deta…"
click at [540, 453] on img "button" at bounding box center [542, 452] width 10 height 10
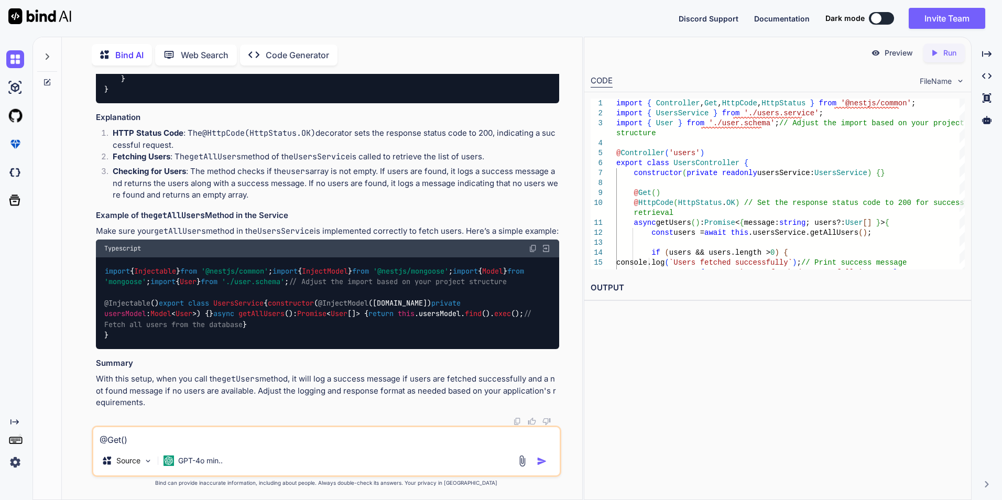
scroll to position [5426, 0]
drag, startPoint x: 120, startPoint y: 230, endPoint x: 157, endPoint y: 366, distance: 140.7
click at [157, 103] on div "import { Controller , Get , HttpCode , HttpStatus } from '@nestjs/common' ; imp…" at bounding box center [327, 26] width 463 height 156
click at [154, 442] on textarea "@Get() async getUsers(){ return this.usersService.getAllUsers(); } if user deta…" at bounding box center [326, 436] width 466 height 19
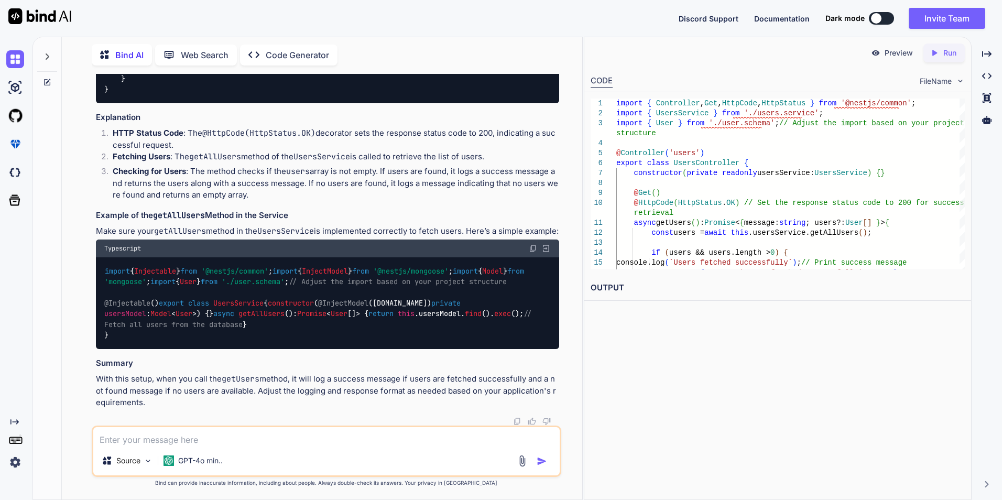
paste textarea "@Get(':id') async getUser(@Param('id') id: string){ return this.usersService.ge…"
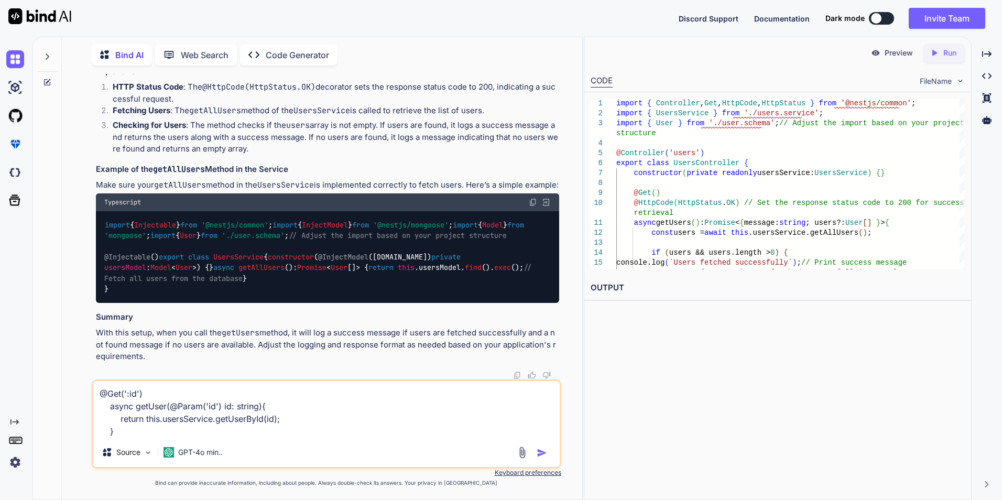
scroll to position [5269, 0]
type textarea "@Get(':id') async getUser(@Param('id') id: string){ return this.usersService.ge…"
drag, startPoint x: 343, startPoint y: 166, endPoint x: 389, endPoint y: 180, distance: 48.1
click at [134, 431] on textarea "@Get(':id') async getUser(@Param('id') id: string){ return this.usersService.ge…" at bounding box center [326, 409] width 466 height 57
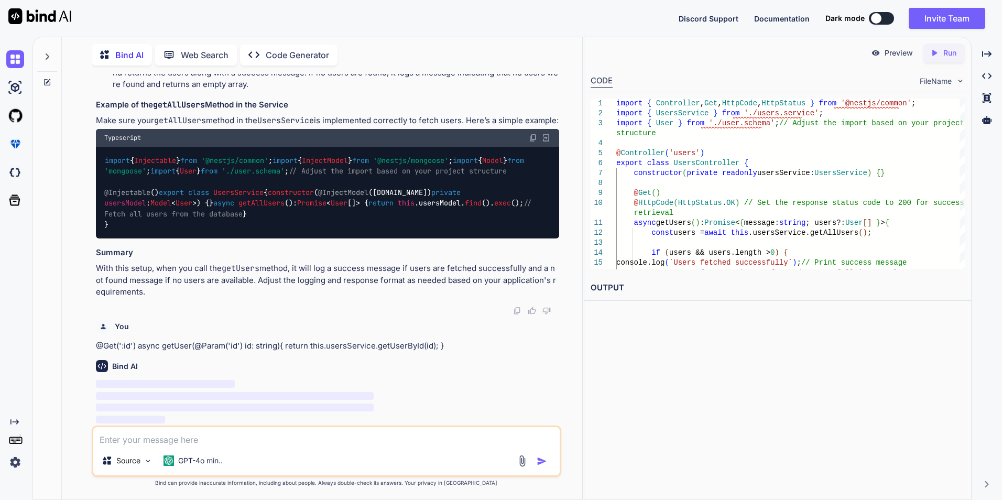
scroll to position [5904, 0]
click at [160, 433] on textarea at bounding box center [326, 436] width 466 height 19
paste textarea "@Get(':id') async getUser(@Param('id') id: string){ return this.usersService.ge…"
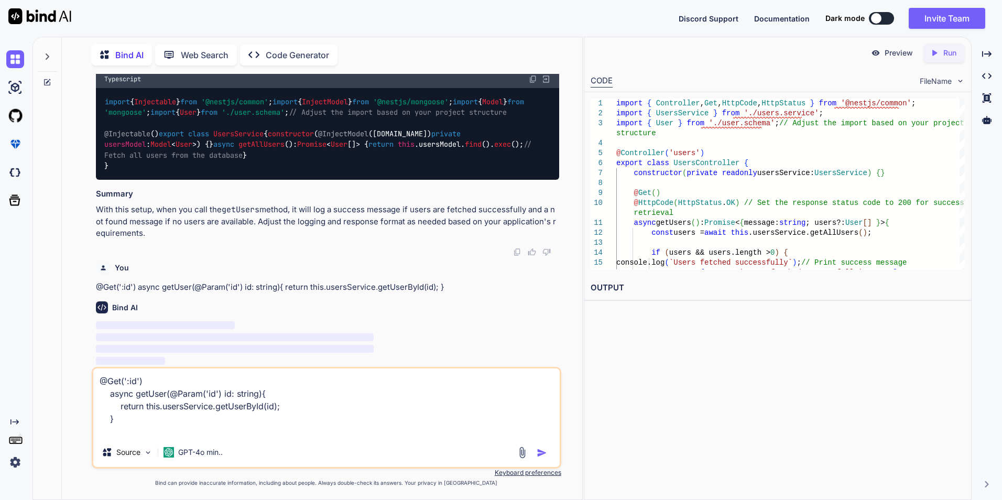
scroll to position [5223, 0]
drag, startPoint x: 342, startPoint y: 212, endPoint x: 385, endPoint y: 222, distance: 43.6
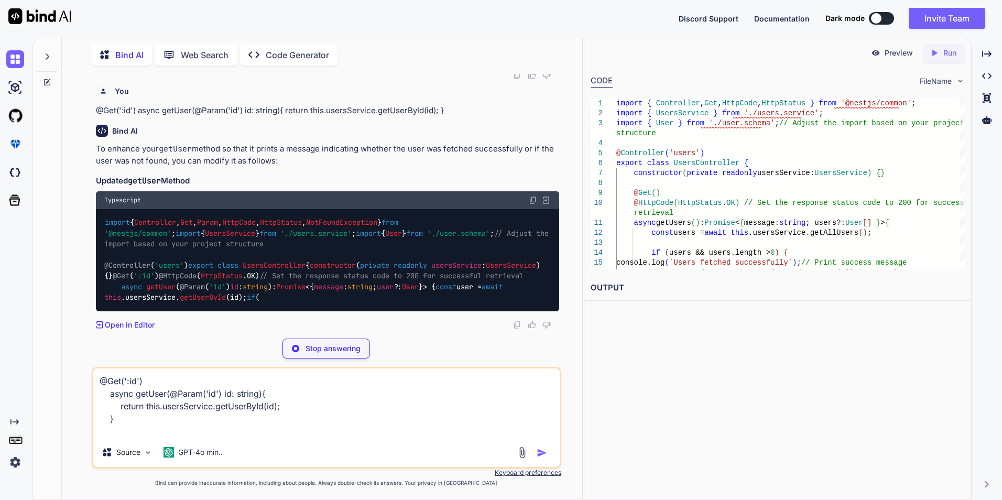
click at [132, 424] on textarea "@Get(':id') async getUser(@Param('id') id: string){ return this.usersService.ge…" at bounding box center [326, 402] width 466 height 69
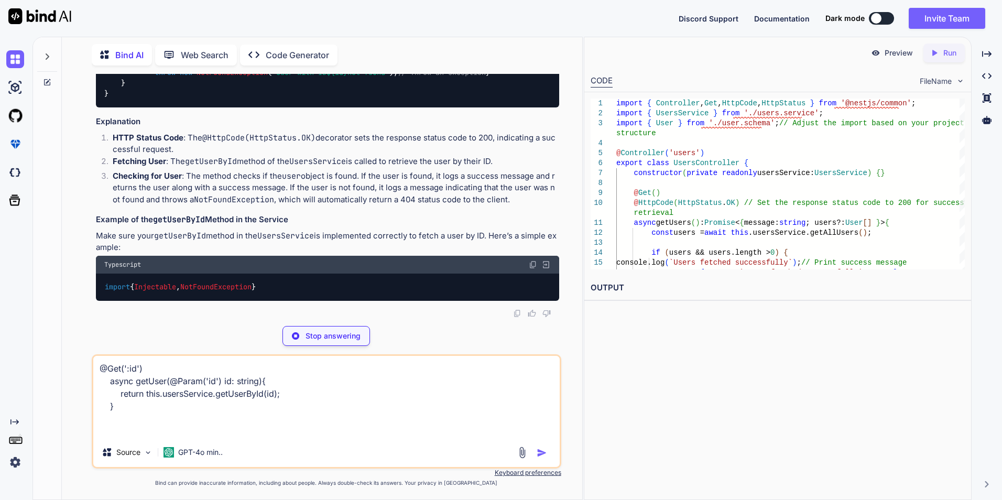
paste textarea "if user detail than print message user fetched sussessfully and if user is not …"
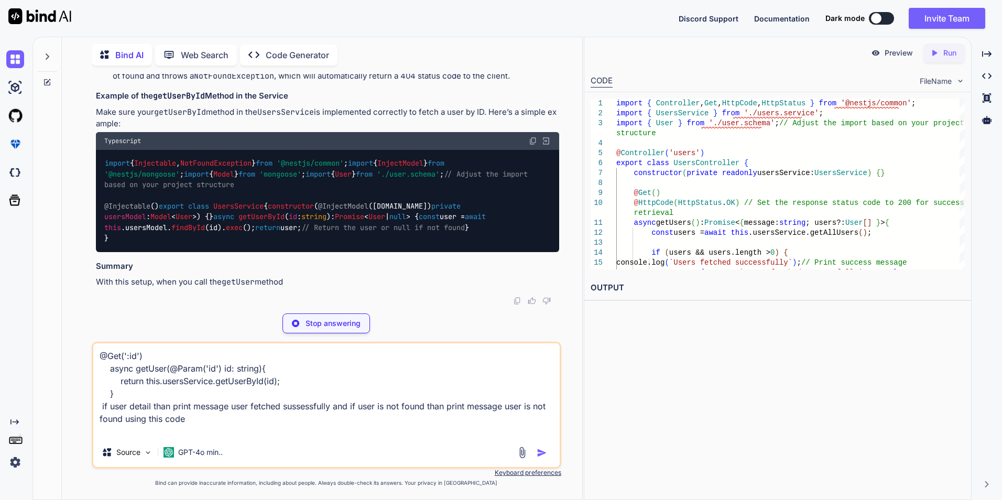
type textarea "@Get(':id') async getUser(@Param('id') id: string){ return this.usersService.ge…"
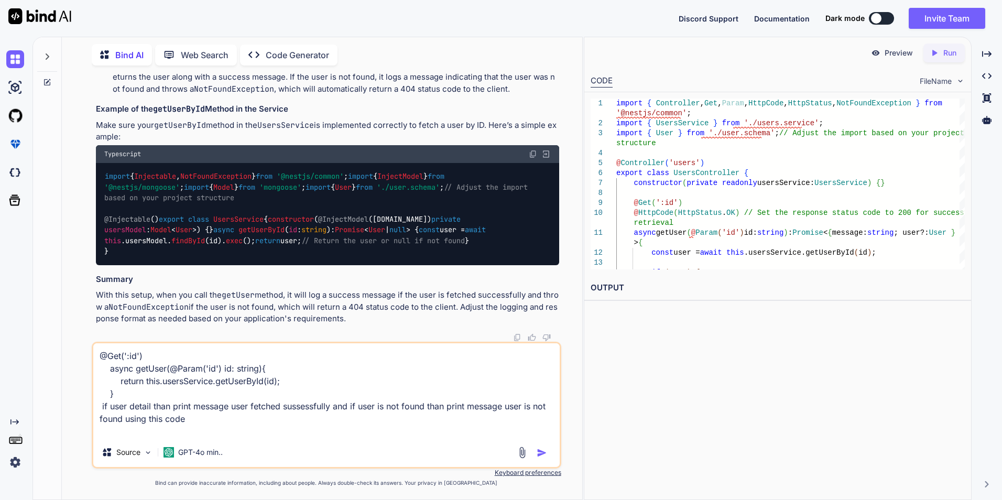
click at [540, 451] on img "button" at bounding box center [542, 452] width 10 height 10
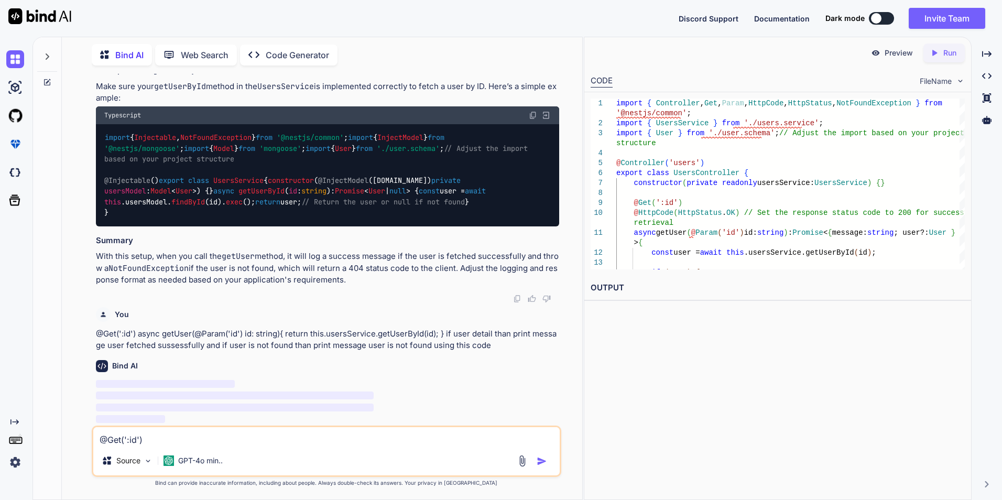
scroll to position [6287, 0]
drag, startPoint x: 122, startPoint y: 160, endPoint x: 190, endPoint y: 288, distance: 145.3
